Goal: Task Accomplishment & Management: Manage account settings

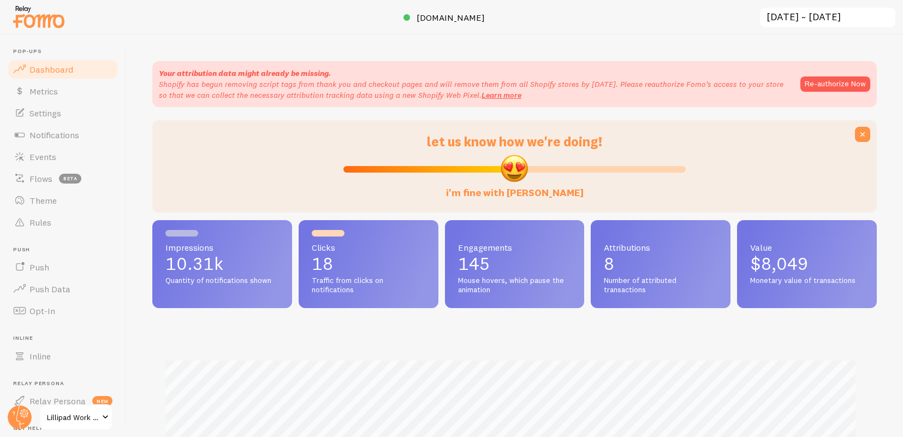
scroll to position [286, 716]
click at [55, 156] on span "Events" at bounding box center [42, 156] width 27 height 11
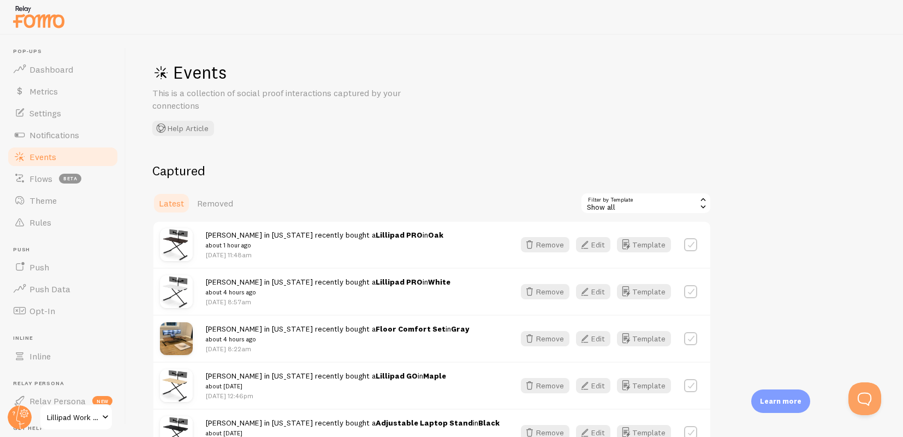
click at [65, 152] on link "Events" at bounding box center [63, 157] width 112 height 22
click at [66, 78] on link "Dashboard" at bounding box center [63, 69] width 112 height 22
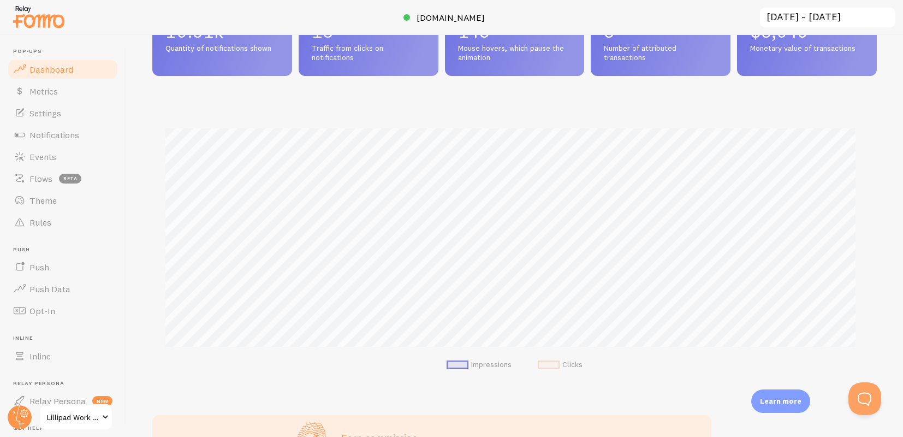
scroll to position [286, 0]
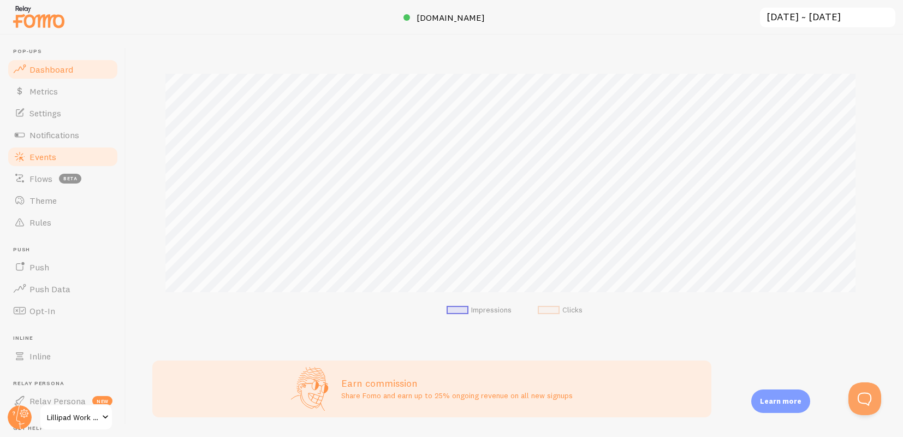
click at [74, 150] on link "Events" at bounding box center [63, 157] width 112 height 22
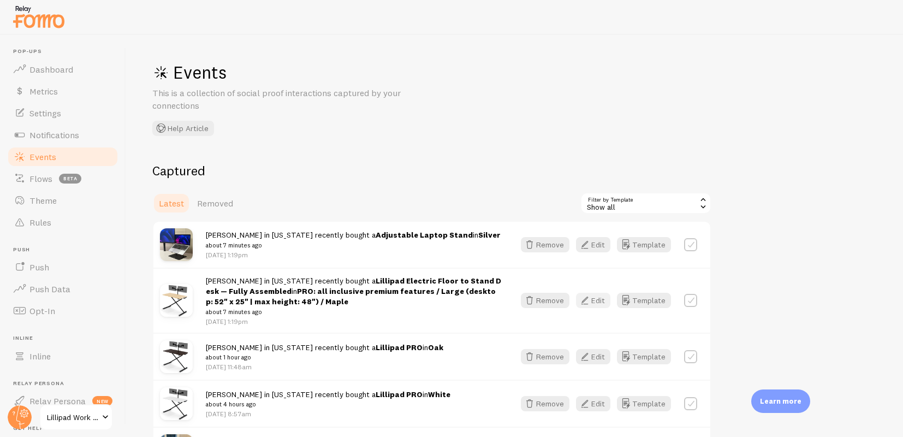
click at [600, 300] on button "Edit" at bounding box center [593, 299] width 34 height 15
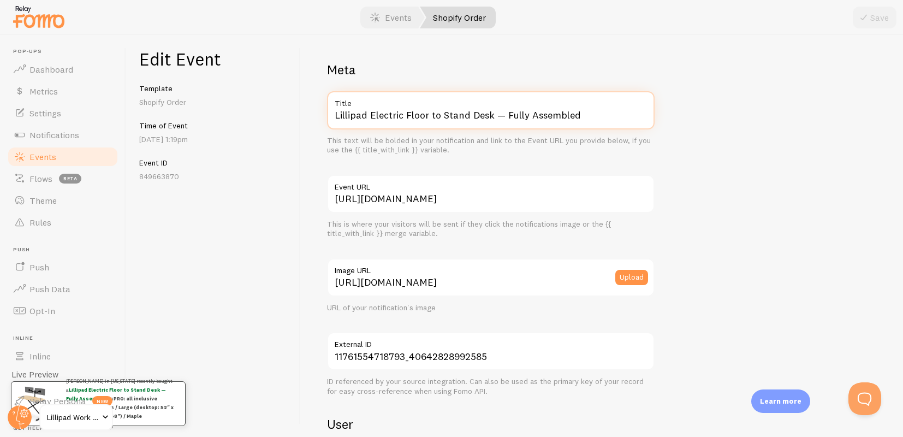
drag, startPoint x: 367, startPoint y: 112, endPoint x: 449, endPoint y: 136, distance: 84.9
click at [449, 136] on div "Lillipad Electric Floor to Stand Desk — Fully Assembled Title This text will be…" at bounding box center [490, 123] width 327 height 64
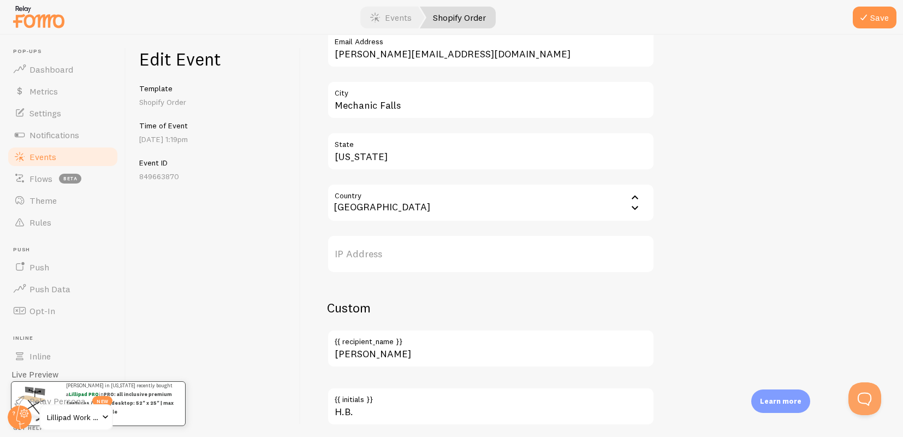
scroll to position [624, 0]
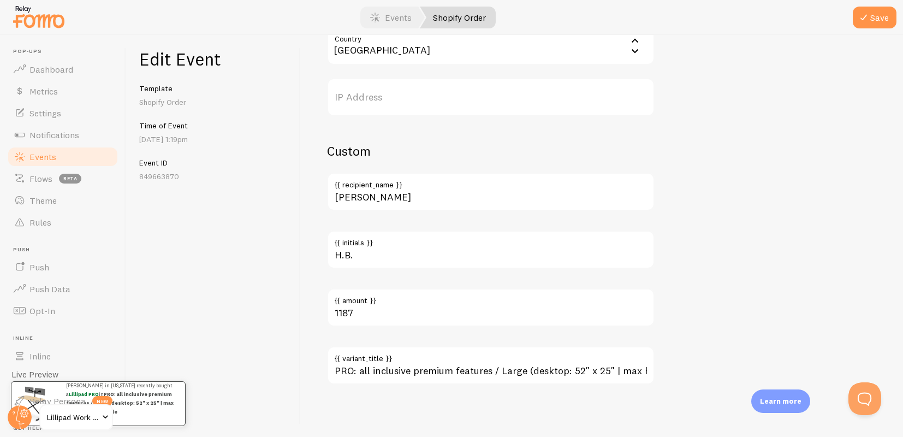
type input "Lillipad PRO"
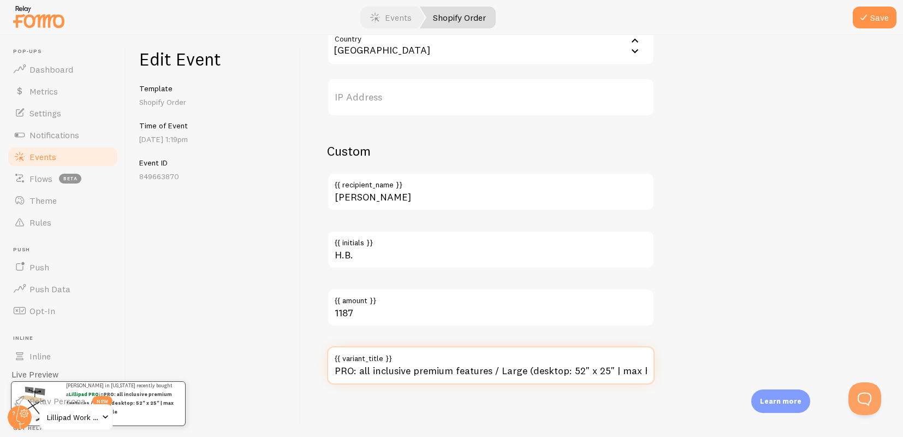
click at [456, 378] on input "PRO: all inclusive premium features / Large (desktop: 52" x 25" | max height: 4…" at bounding box center [490, 365] width 327 height 38
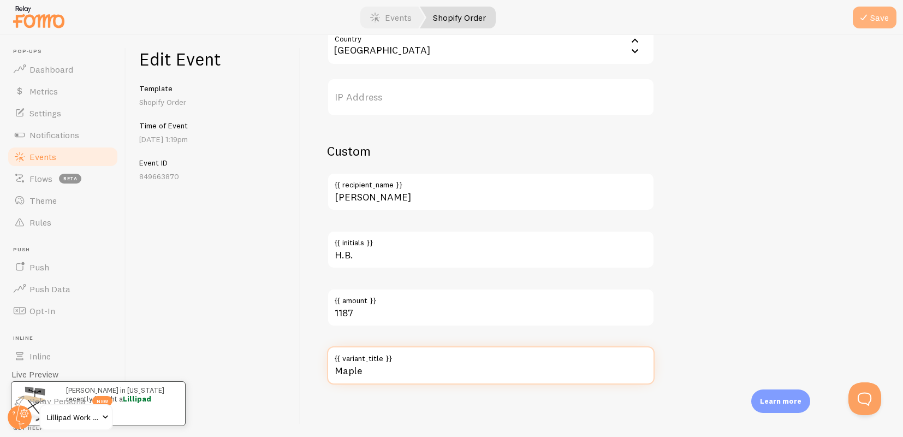
type input "Maple"
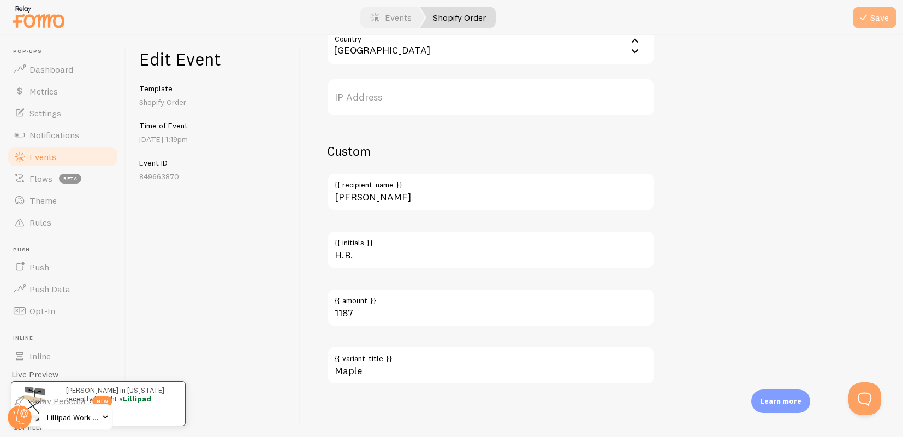
click at [859, 13] on icon "submit" at bounding box center [863, 17] width 13 height 13
click at [44, 158] on span "Events" at bounding box center [42, 156] width 27 height 11
